Goal: Transaction & Acquisition: Purchase product/service

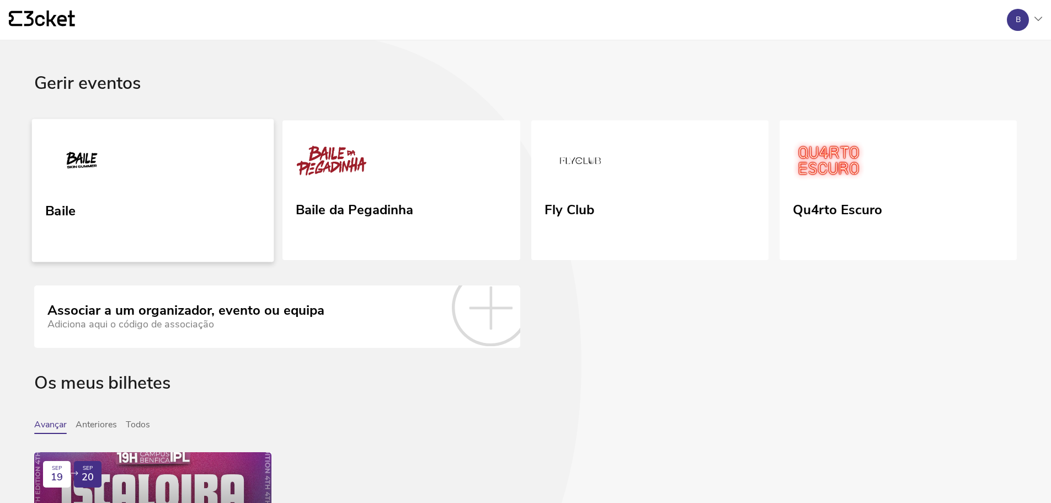
click at [170, 208] on link "Baile" at bounding box center [153, 190] width 242 height 143
click at [354, 192] on link "Baile da Pegadinha" at bounding box center [401, 190] width 242 height 143
